Goal: Transaction & Acquisition: Obtain resource

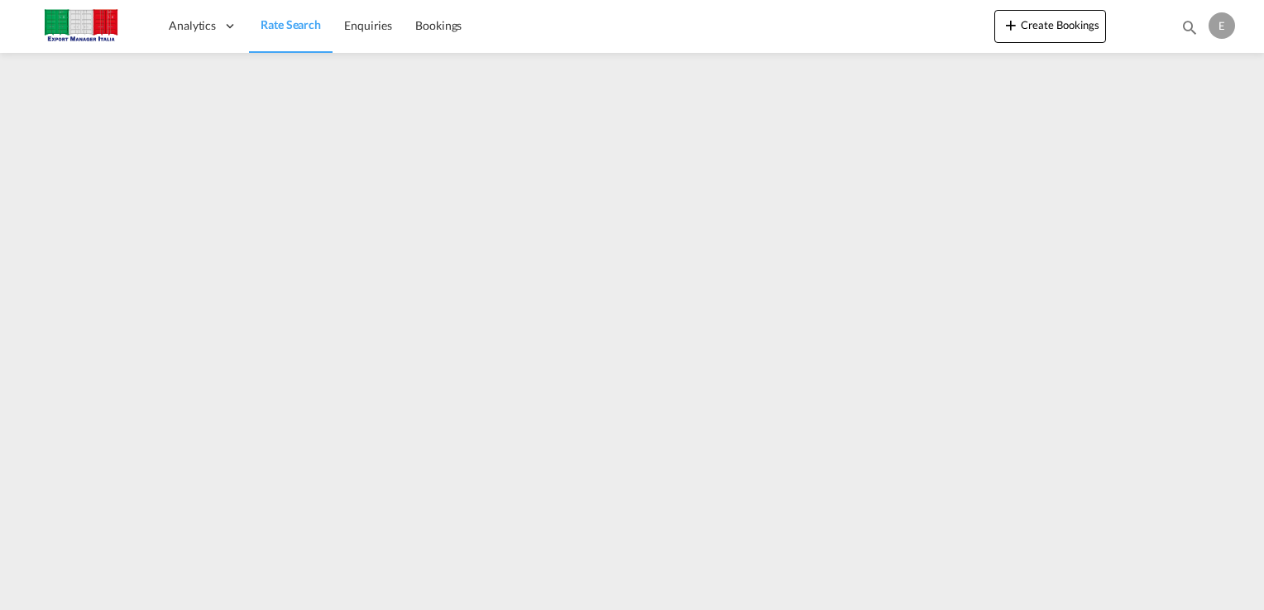
click at [279, 35] on link "Rate Search" at bounding box center [291, 26] width 84 height 54
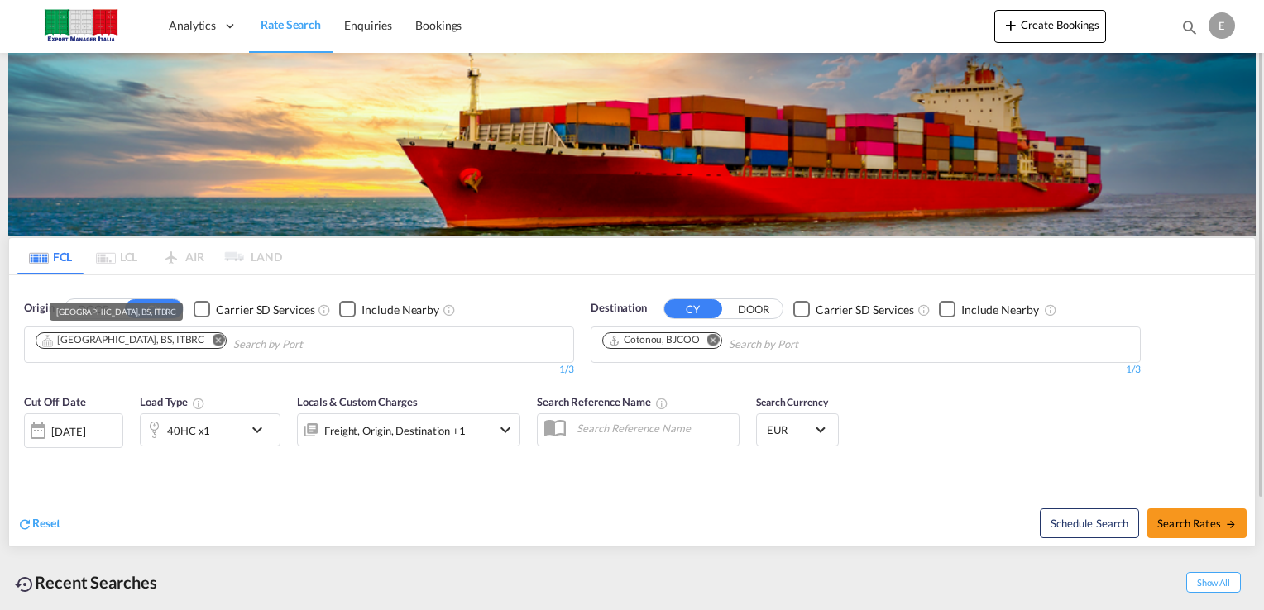
click at [108, 344] on div "[GEOGRAPHIC_DATA], BS, ITBRC" at bounding box center [122, 340] width 163 height 14
click at [740, 309] on button "DOOR" at bounding box center [754, 309] width 58 height 19
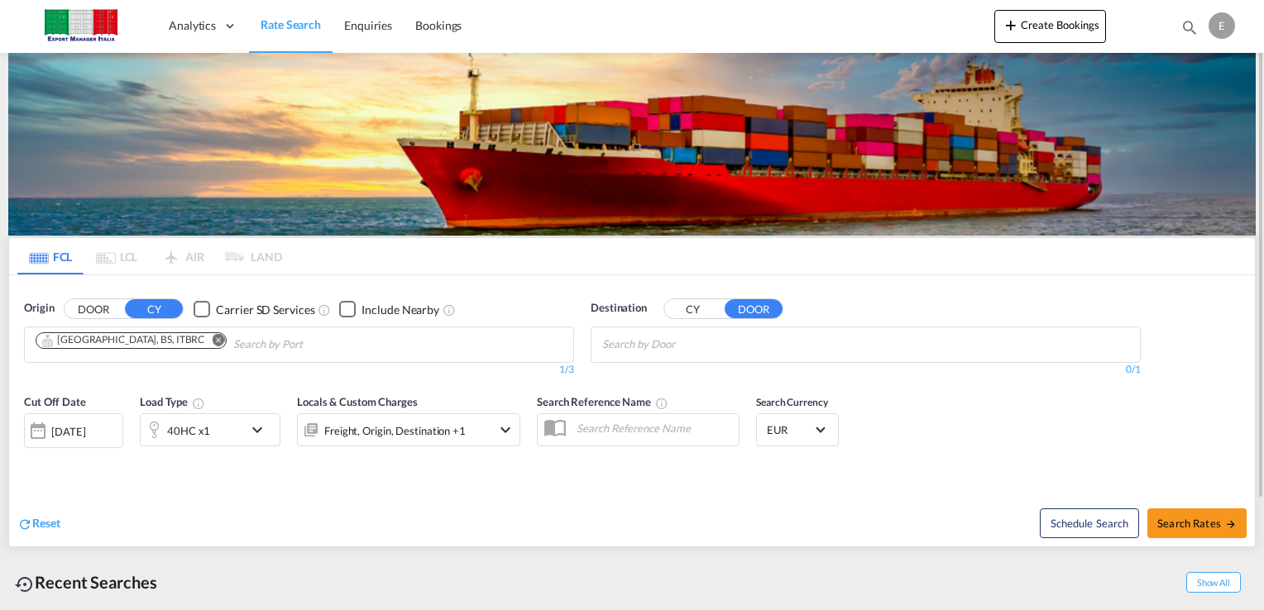
click at [93, 309] on button "DOOR" at bounding box center [94, 309] width 58 height 19
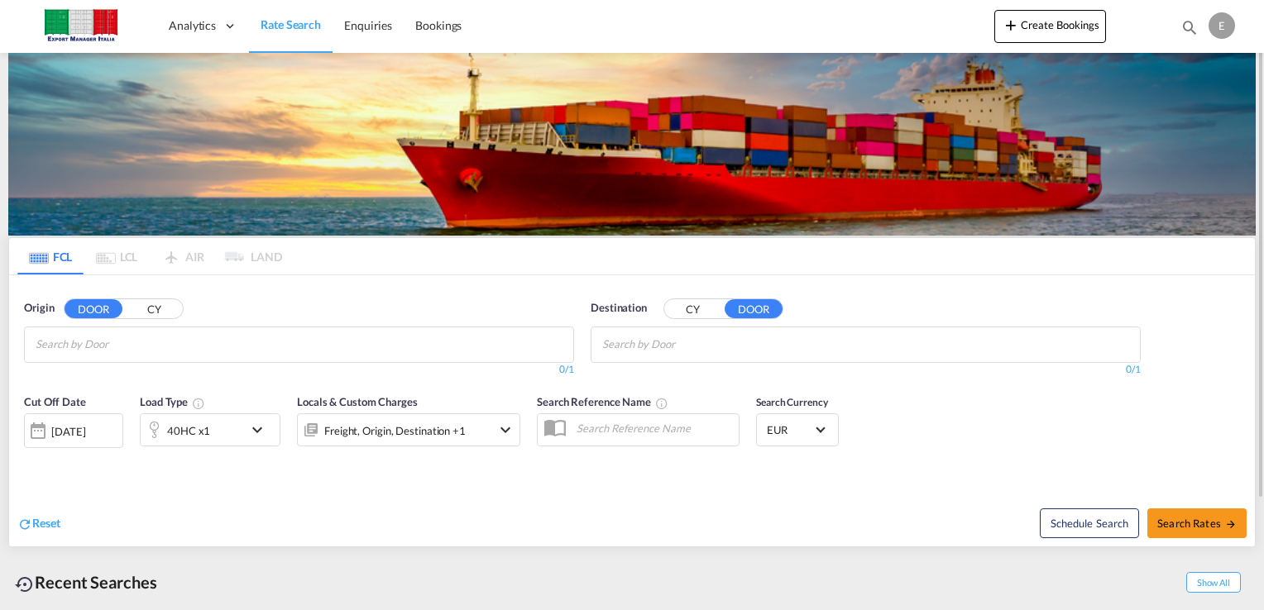
click at [150, 311] on button "CY" at bounding box center [154, 309] width 58 height 19
click at [710, 309] on button "CY" at bounding box center [693, 309] width 58 height 19
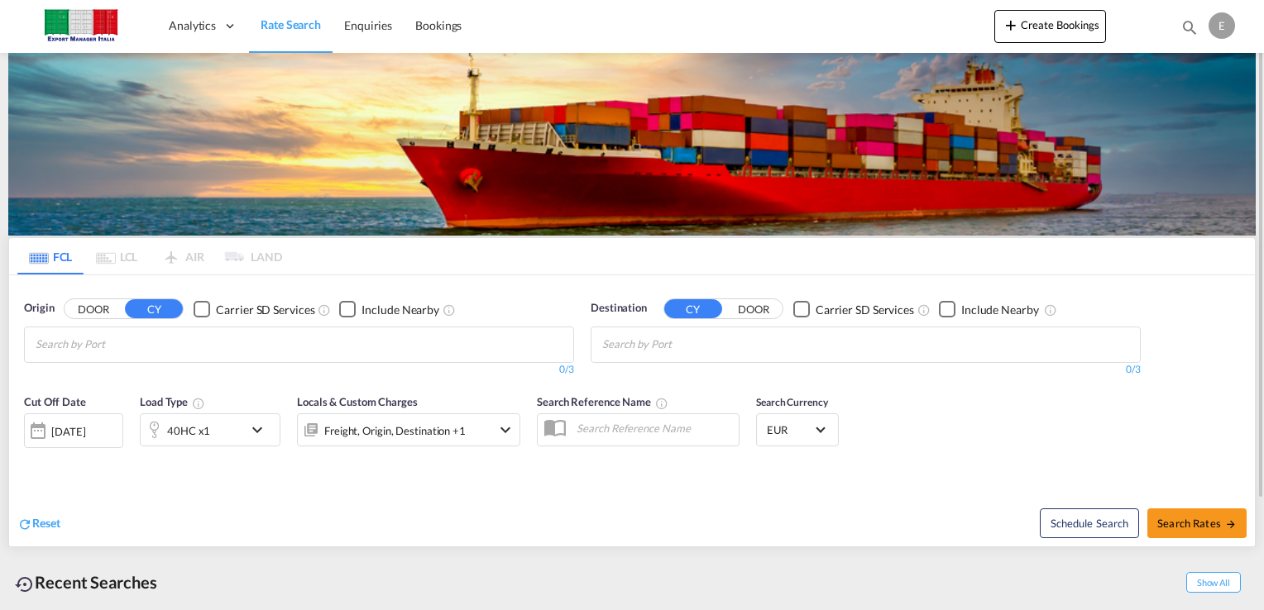
click at [75, 312] on button "DOOR" at bounding box center [94, 309] width 58 height 19
click at [414, 351] on md-chips at bounding box center [299, 345] width 548 height 35
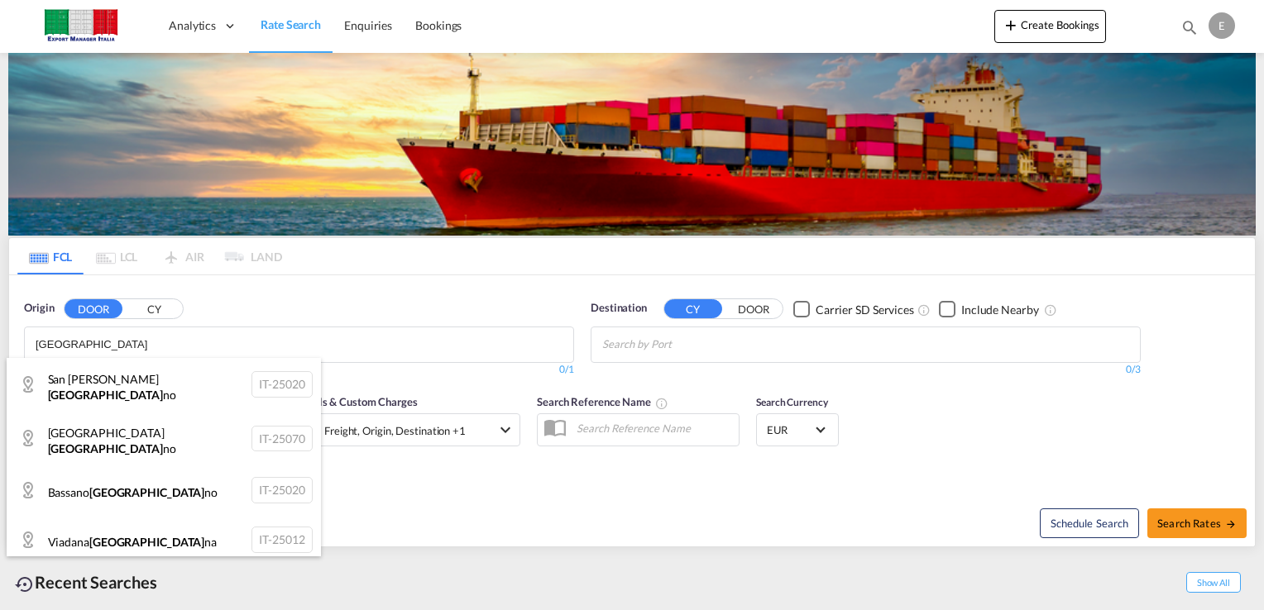
type input "[GEOGRAPHIC_DATA]"
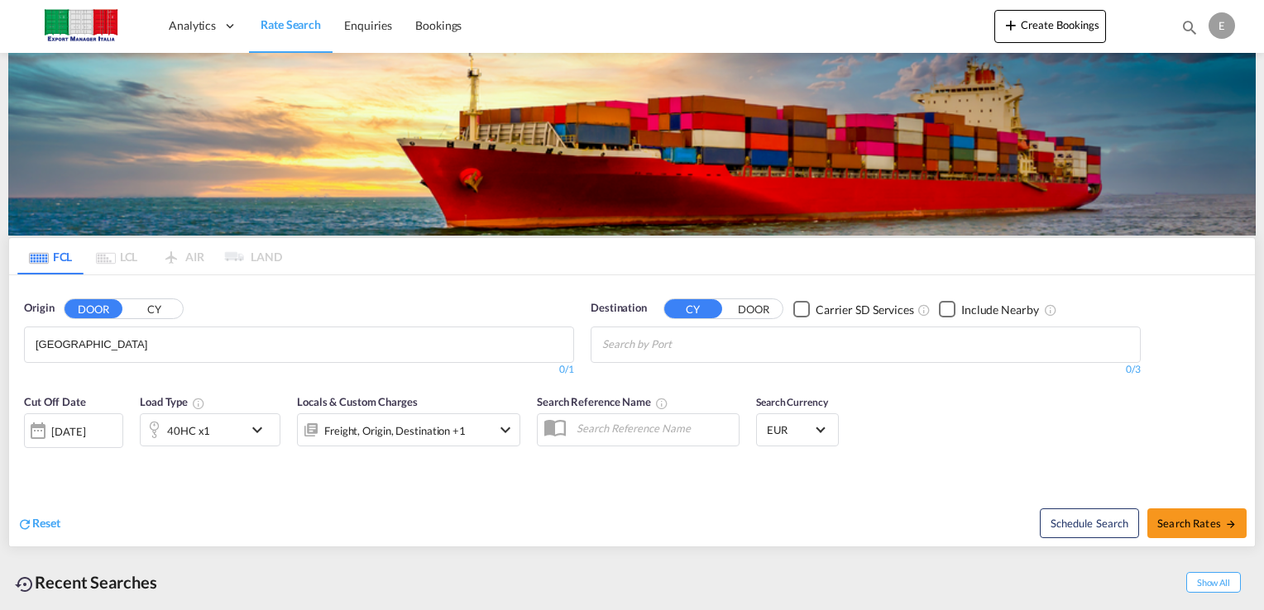
click at [142, 309] on button "CY" at bounding box center [154, 309] width 58 height 19
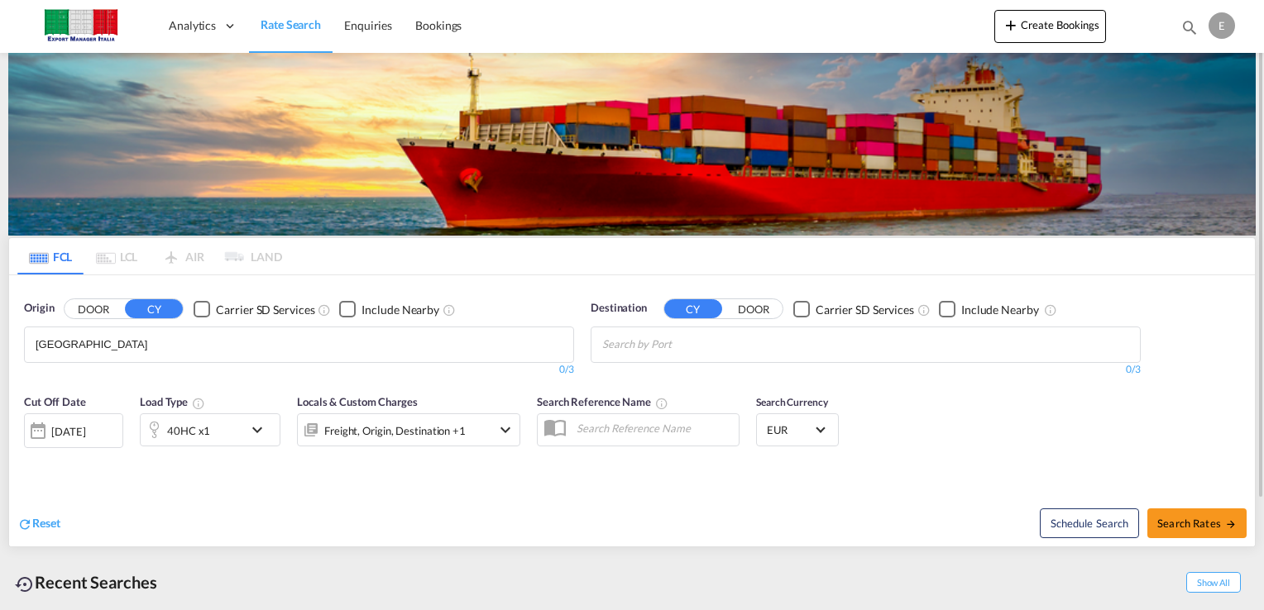
click at [85, 345] on body "Analytics Dashboard Rate Search Enquiries Bookings Analytics" at bounding box center [632, 305] width 1264 height 610
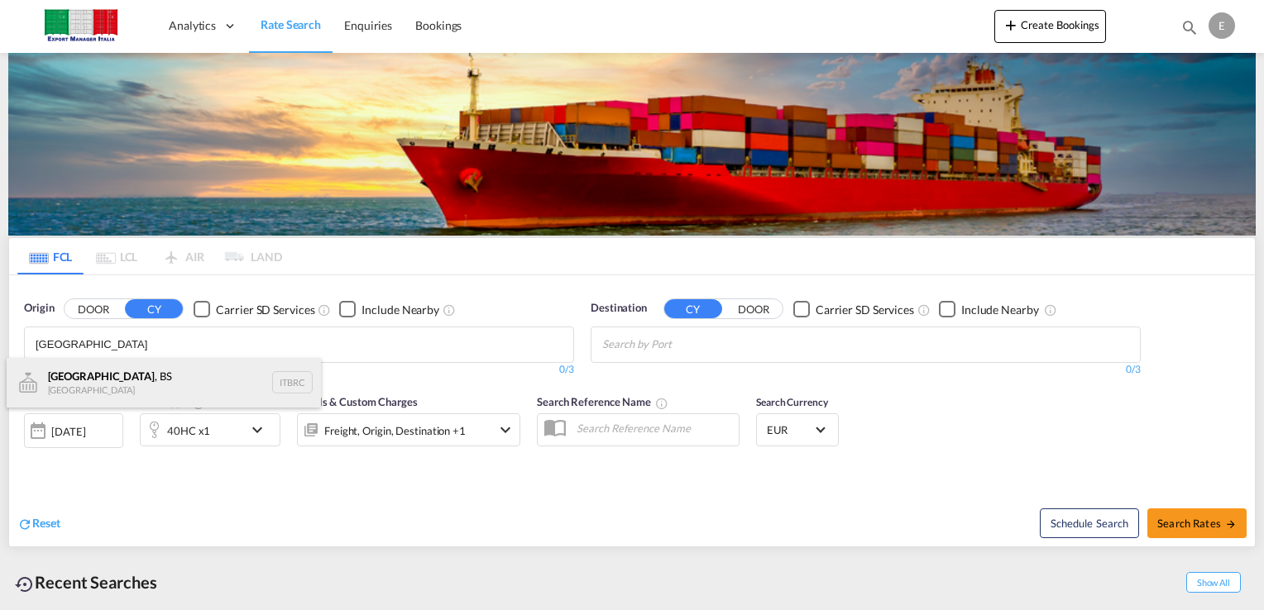
click at [73, 381] on div "[GEOGRAPHIC_DATA] , BS [GEOGRAPHIC_DATA] ITBRC" at bounding box center [164, 383] width 314 height 50
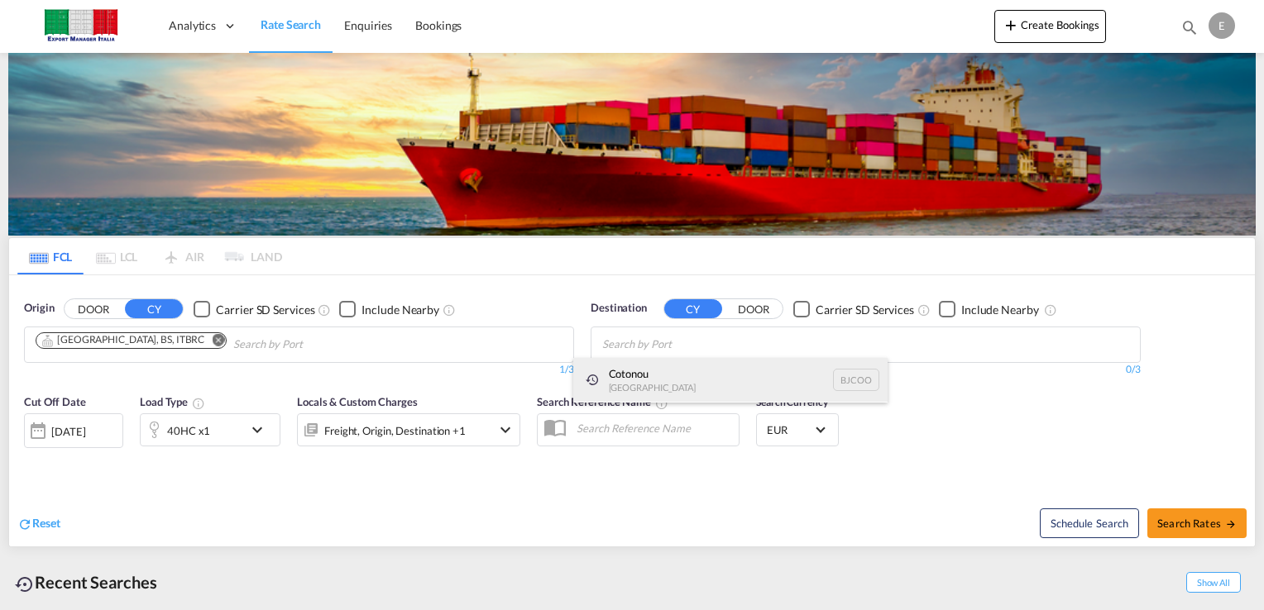
click at [650, 371] on div "Cotonou [GEOGRAPHIC_DATA] BJCOO" at bounding box center [730, 380] width 314 height 45
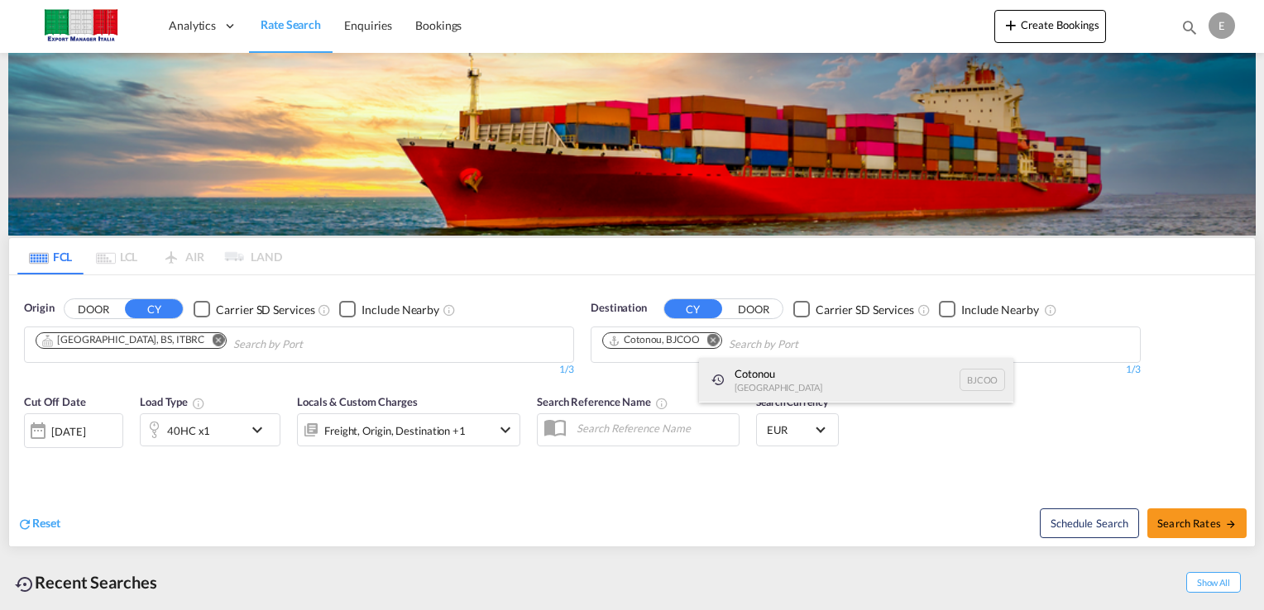
click at [783, 378] on div "Cotonou [GEOGRAPHIC_DATA] BJCOO" at bounding box center [856, 380] width 314 height 45
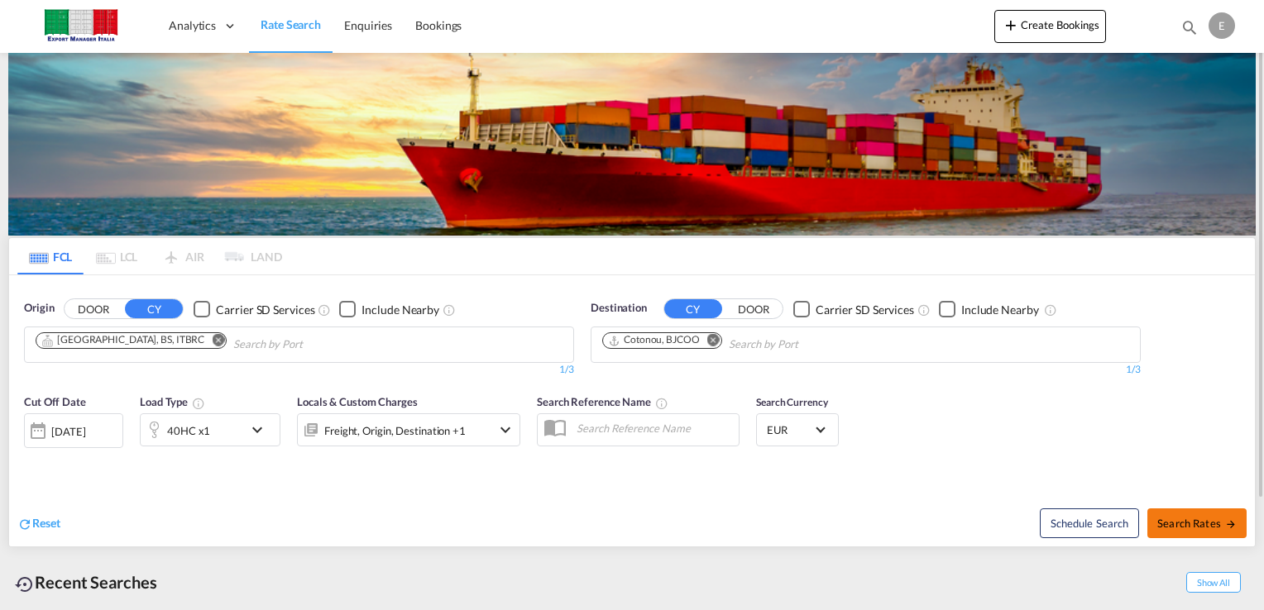
click at [1234, 520] on md-icon "icon-arrow-right" at bounding box center [1231, 525] width 12 height 12
type input "ITBRC to BJCOO / [DATE]"
